Goal: Navigation & Orientation: Find specific page/section

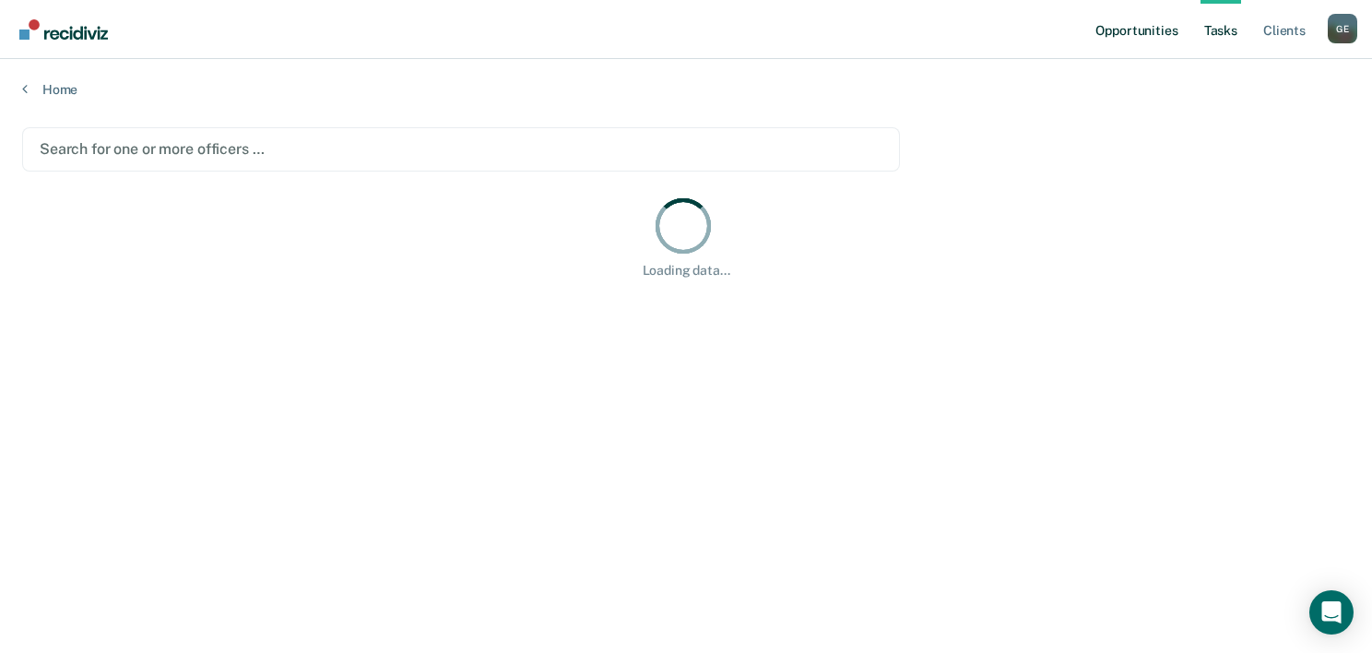
click at [1125, 31] on link "Opportunities" at bounding box center [1136, 29] width 89 height 59
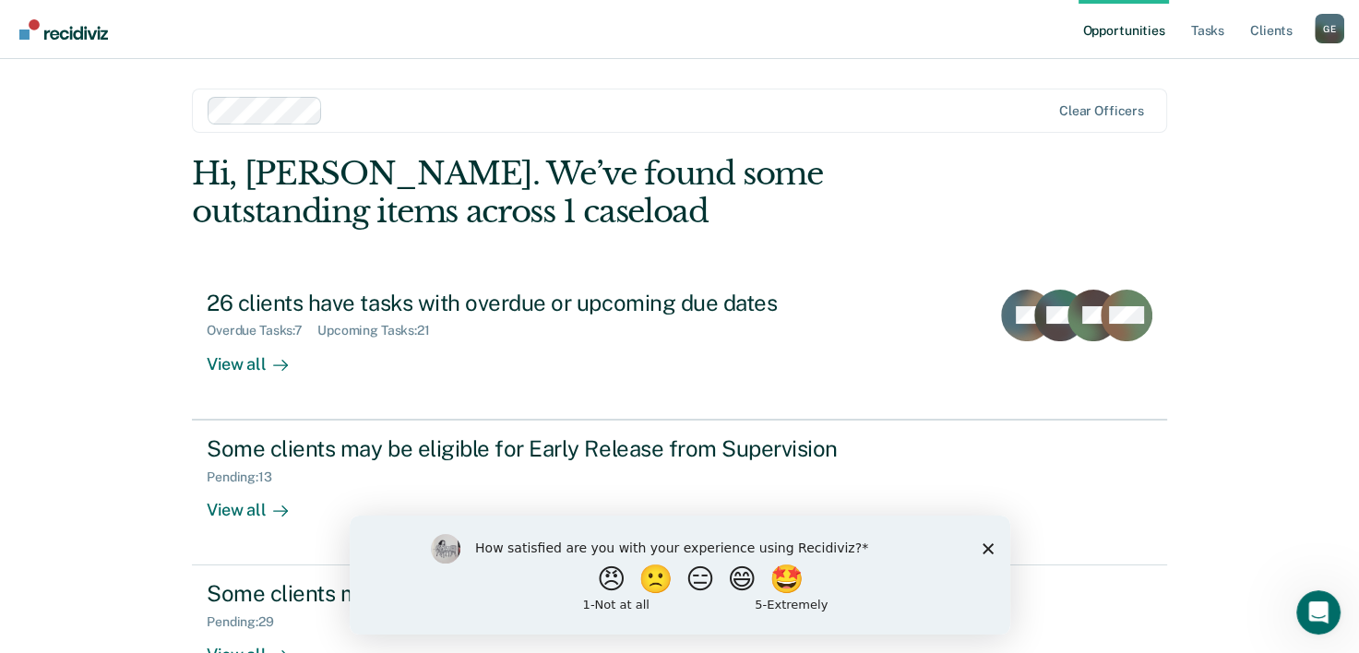
click at [986, 547] on polygon "Close survey" at bounding box center [986, 547] width 11 height 11
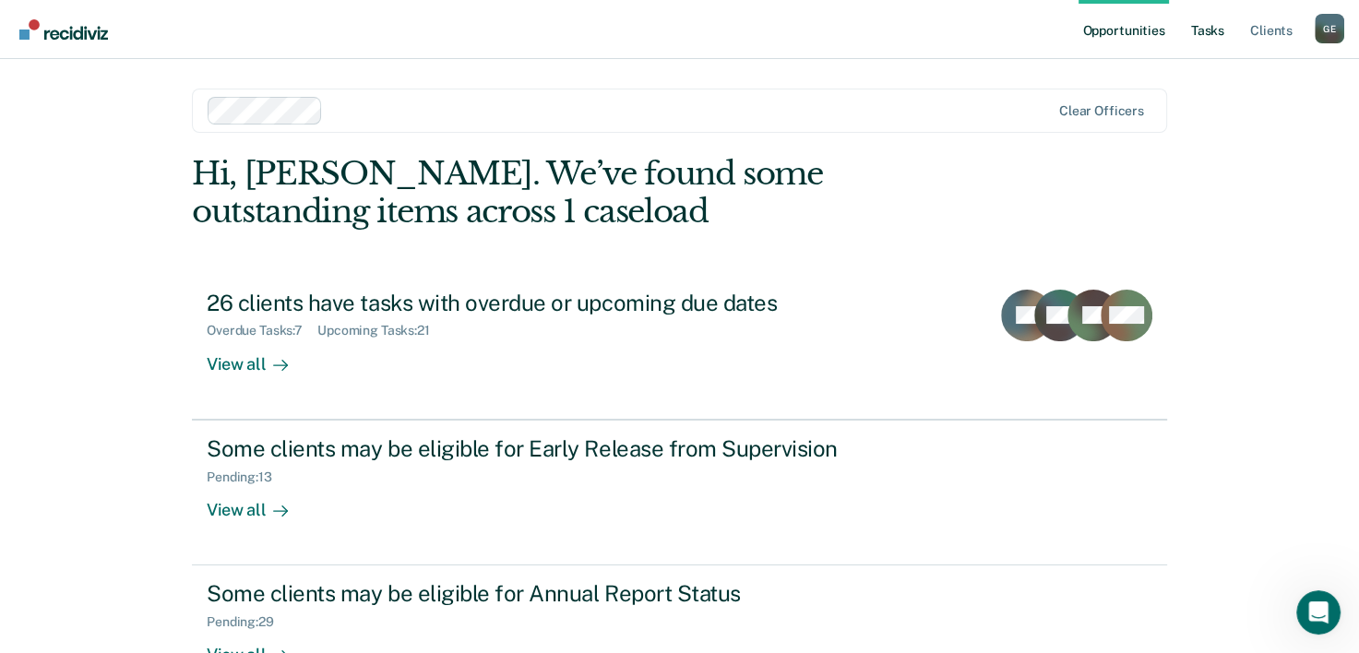
click at [1206, 40] on link "Tasks" at bounding box center [1207, 29] width 41 height 59
